Goal: Check status: Check status

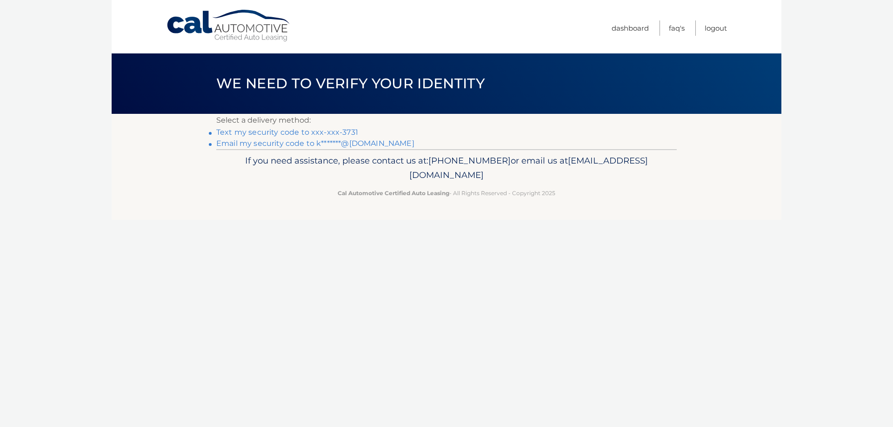
click at [291, 134] on link "Text my security code to xxx-xxx-3731" at bounding box center [287, 132] width 142 height 9
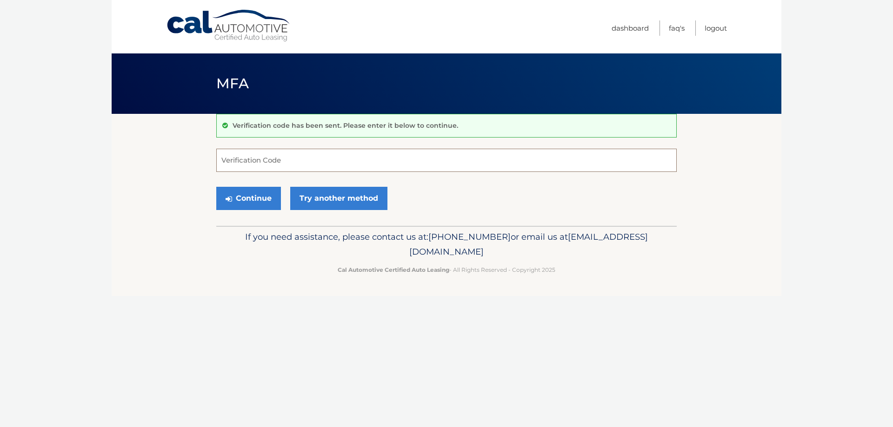
click at [238, 163] on input "Verification Code" at bounding box center [446, 160] width 460 height 23
type input "411087"
click at [216, 187] on button "Continue" at bounding box center [248, 198] width 65 height 23
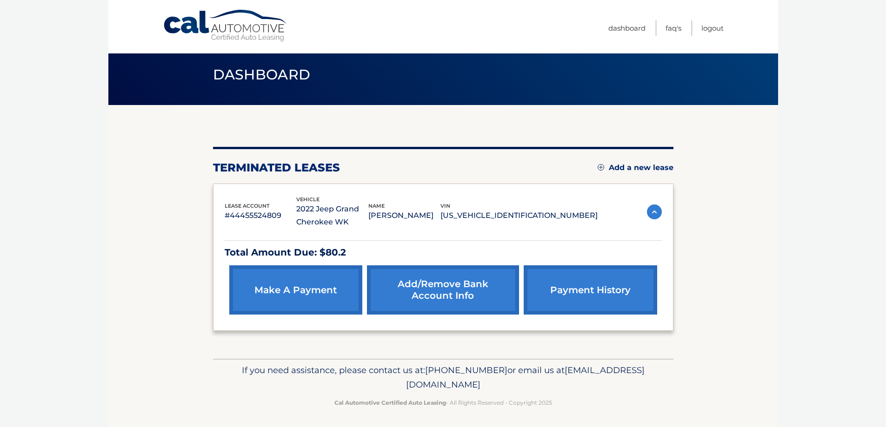
scroll to position [11, 0]
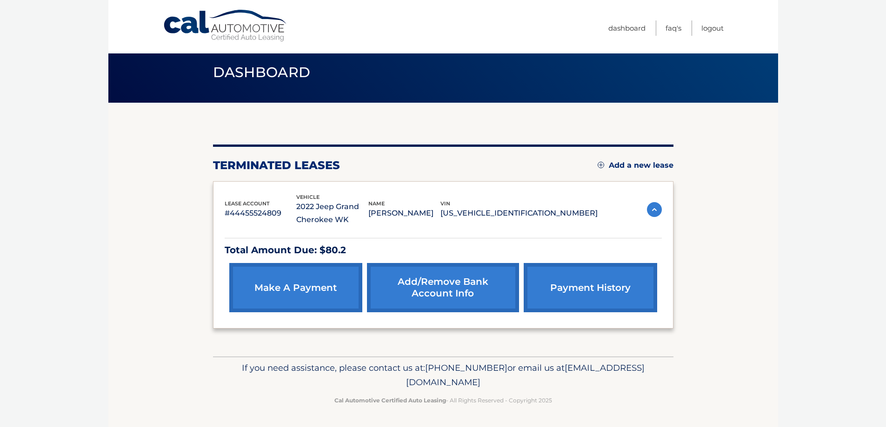
click at [571, 282] on link "payment history" at bounding box center [590, 287] width 133 height 49
